Goal: Task Accomplishment & Management: Use online tool/utility

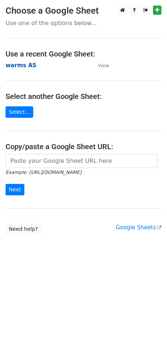
click at [20, 66] on strong "warms AS" at bounding box center [21, 65] width 31 height 7
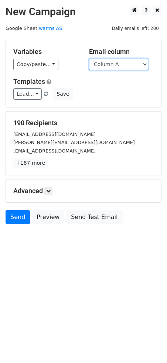
click at [104, 66] on select "Column A Column B Column C Column D Column E Column F Column G Column H Column …" at bounding box center [118, 64] width 59 height 11
select select "Column E"
click at [89, 59] on select "Column A Column B Column C Column D Column E Column F Column G Column H Column …" at bounding box center [118, 64] width 59 height 11
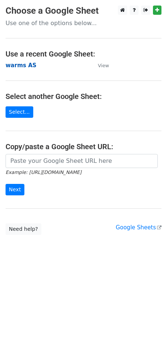
click at [15, 65] on strong "warms AS" at bounding box center [21, 65] width 31 height 7
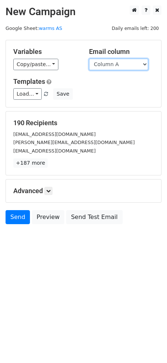
click at [118, 65] on select "Column A Column B Column C Column D Column E Column F Column G Column H Column …" at bounding box center [118, 64] width 59 height 11
select select "Column L"
click at [89, 59] on select "Column A Column B Column C Column D Column E Column F Column G Column H Column …" at bounding box center [118, 64] width 59 height 11
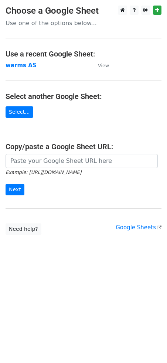
click at [21, 65] on strong "warms AS" at bounding box center [21, 65] width 31 height 7
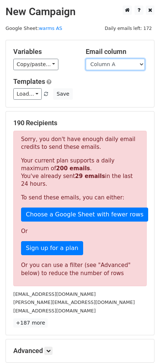
click at [105, 67] on select "Column A Column B Column C Column D Column E Column F Column G Column H Column …" at bounding box center [115, 64] width 59 height 11
select select "Column L"
click at [86, 59] on select "Column A Column B Column C Column D Column E Column F Column G Column H Column …" at bounding box center [115, 64] width 59 height 11
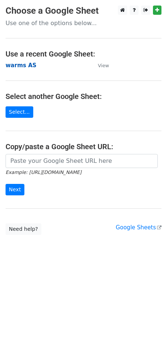
click at [24, 67] on strong "warms AS" at bounding box center [21, 65] width 31 height 7
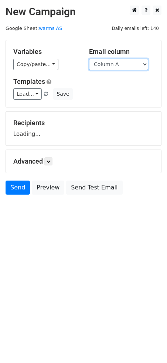
click at [104, 63] on select "Column A Column B Column C Column D Column E Column F Column G Column H Column …" at bounding box center [118, 64] width 59 height 11
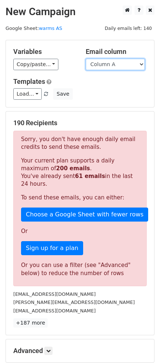
click at [120, 65] on select "Column A Column B Column C Column D Column E Column F Column G Column H Column …" at bounding box center [115, 64] width 59 height 11
select select "Column L"
click at [86, 59] on select "Column A Column B Column C Column D Column E Column F Column G Column H Column …" at bounding box center [115, 64] width 59 height 11
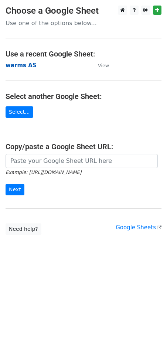
click at [22, 67] on strong "warms AS" at bounding box center [21, 65] width 31 height 7
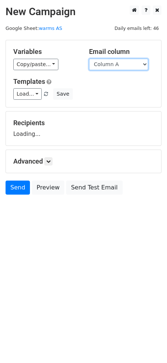
click at [98, 65] on select "Column A Column B Column C Column D Column E Column F Column G Column H Column …" at bounding box center [118, 64] width 59 height 11
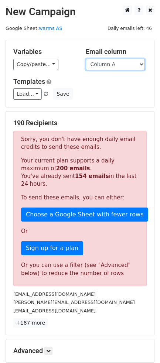
click at [117, 67] on select "Column A Column B Column C Column D Column E Column F Column G Column H Column …" at bounding box center [115, 64] width 59 height 11
select select "Column L"
click at [86, 59] on select "Column A Column B Column C Column D Column E Column F Column G Column H Column …" at bounding box center [115, 64] width 59 height 11
